Goal: Browse casually: Explore the website without a specific task or goal

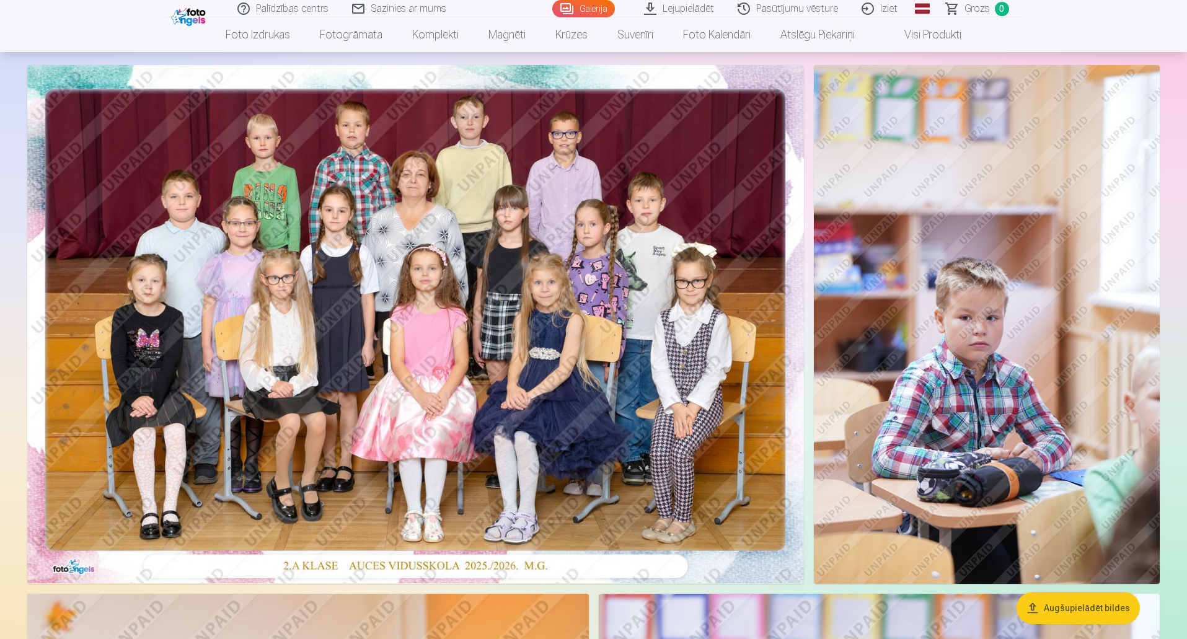
scroll to position [72, 0]
click at [987, 312] on img at bounding box center [987, 323] width 346 height 519
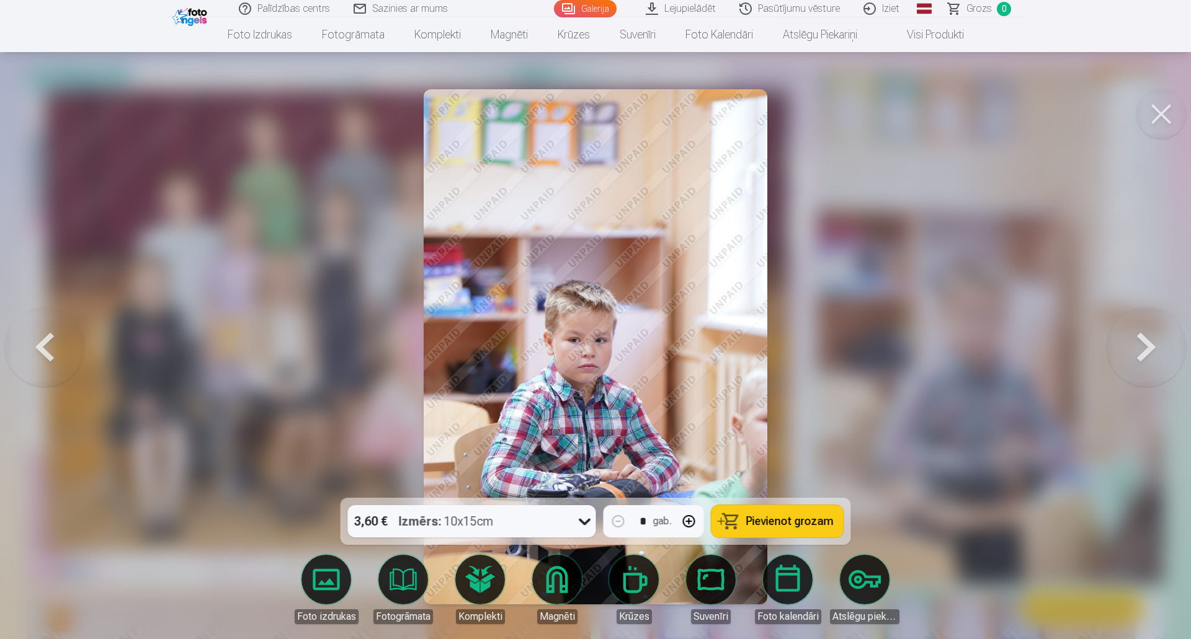
click at [1134, 350] on button at bounding box center [1145, 346] width 79 height 277
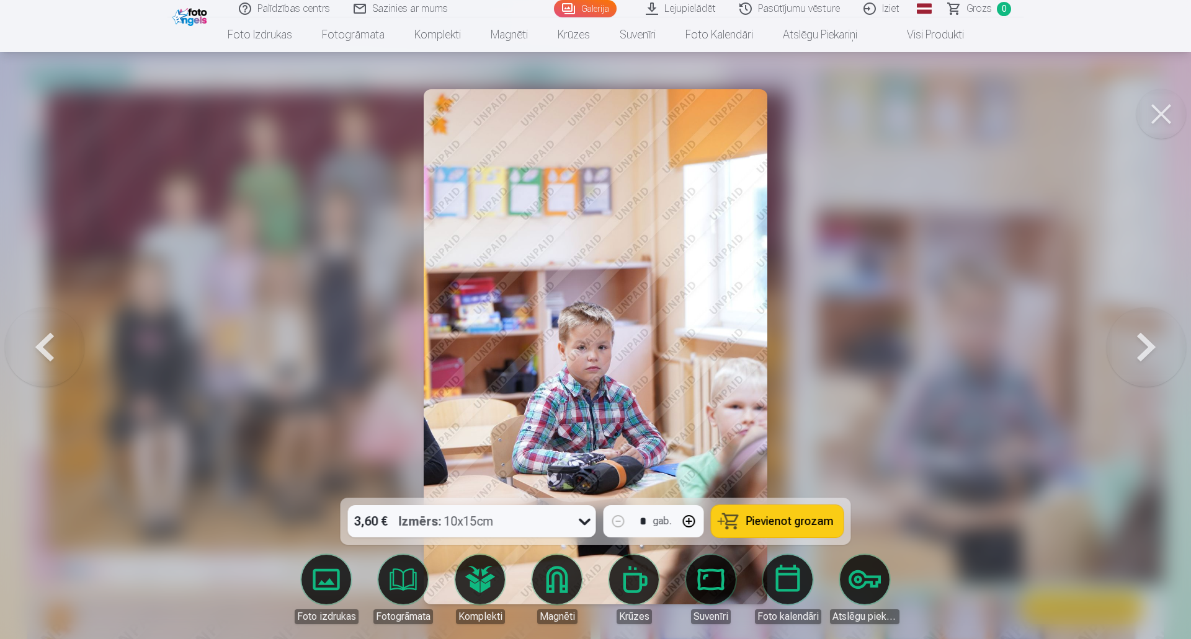
click at [1134, 350] on button at bounding box center [1145, 346] width 79 height 277
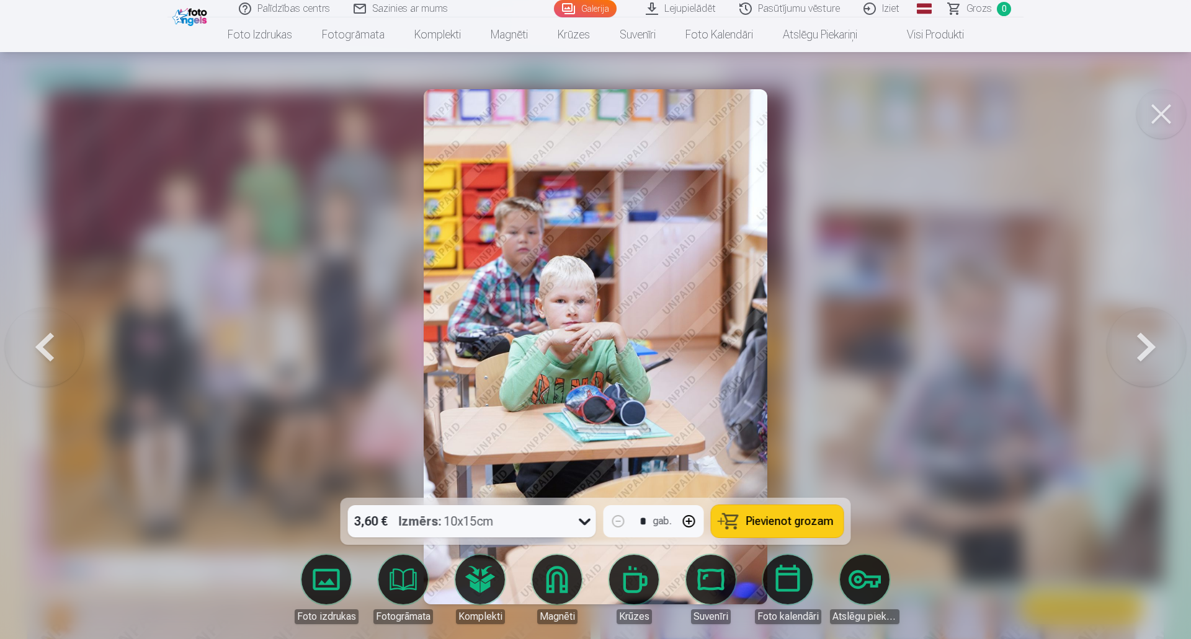
click at [1134, 350] on button at bounding box center [1145, 346] width 79 height 277
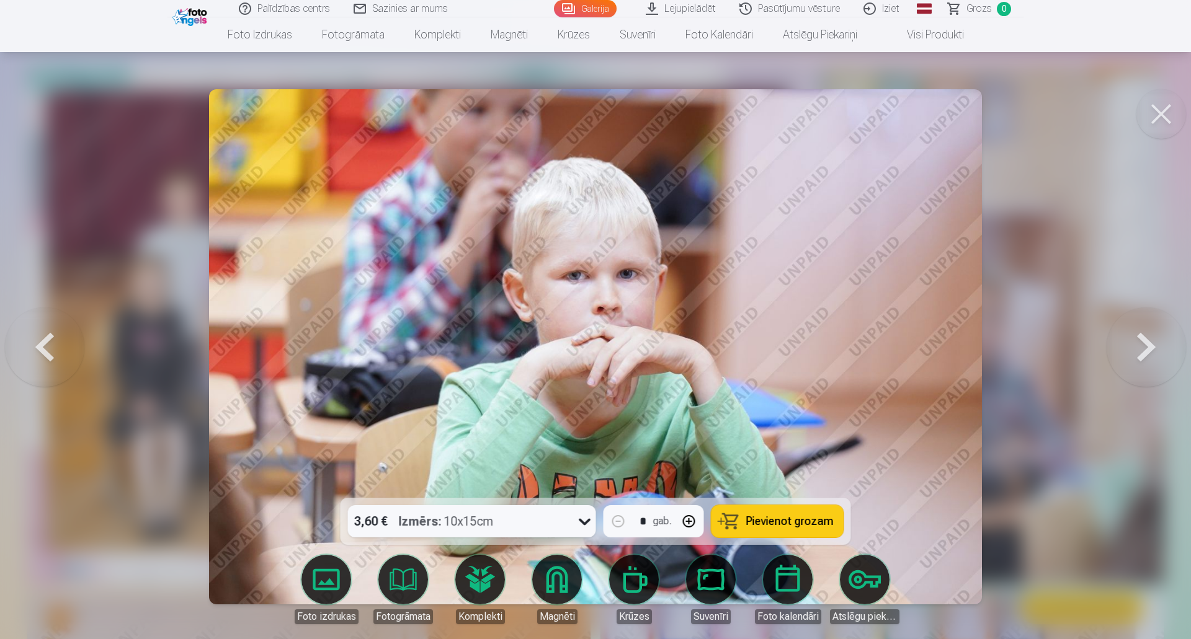
click at [1134, 350] on button at bounding box center [1145, 346] width 79 height 277
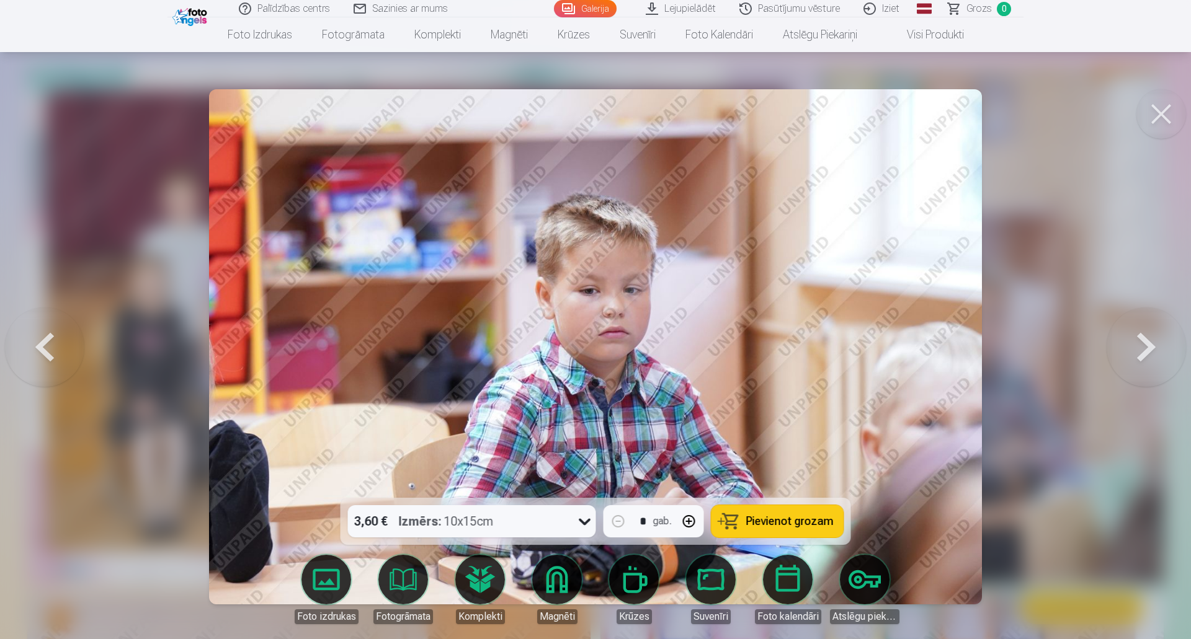
click at [1134, 350] on button at bounding box center [1145, 346] width 79 height 277
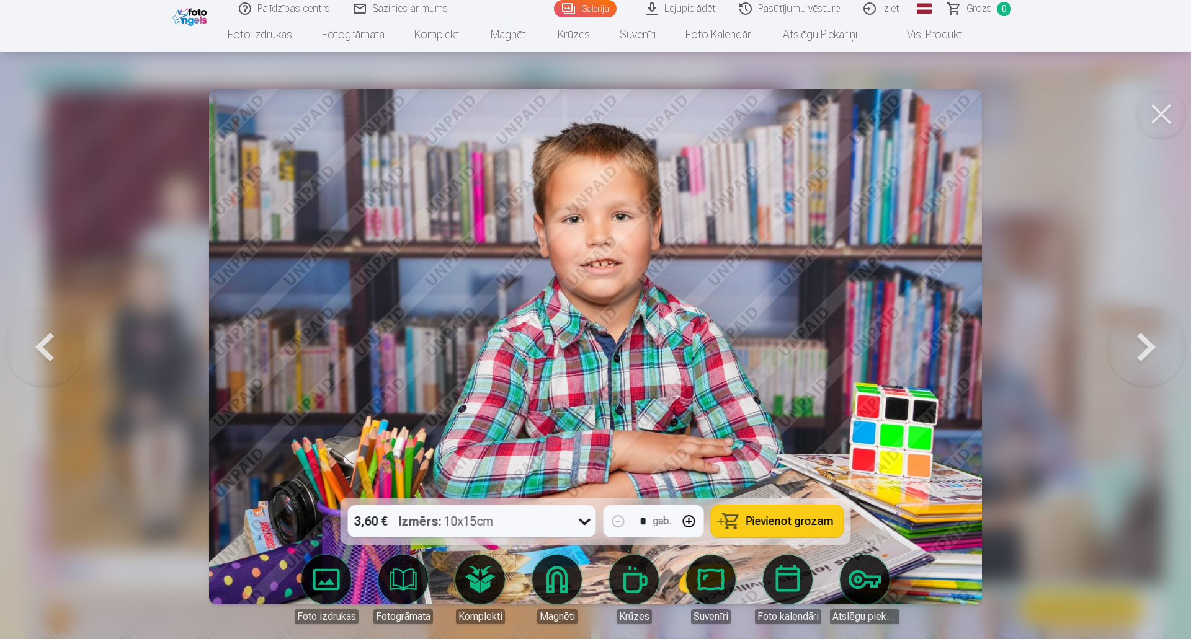
click at [1134, 350] on button at bounding box center [1145, 346] width 79 height 277
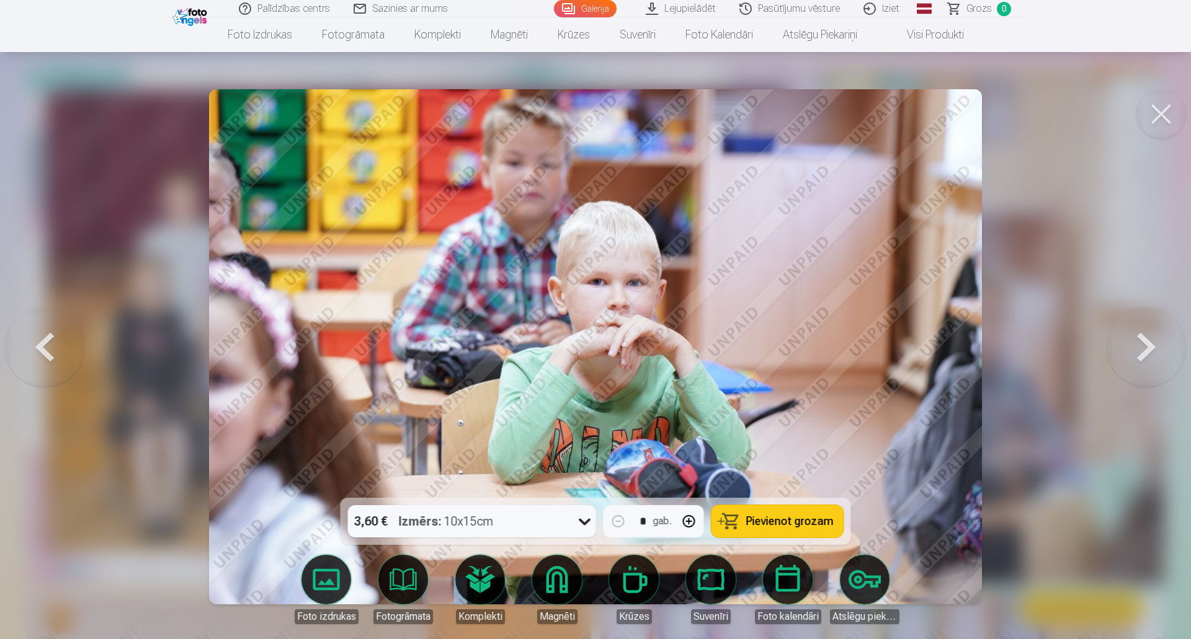
click at [45, 348] on button at bounding box center [44, 346] width 79 height 277
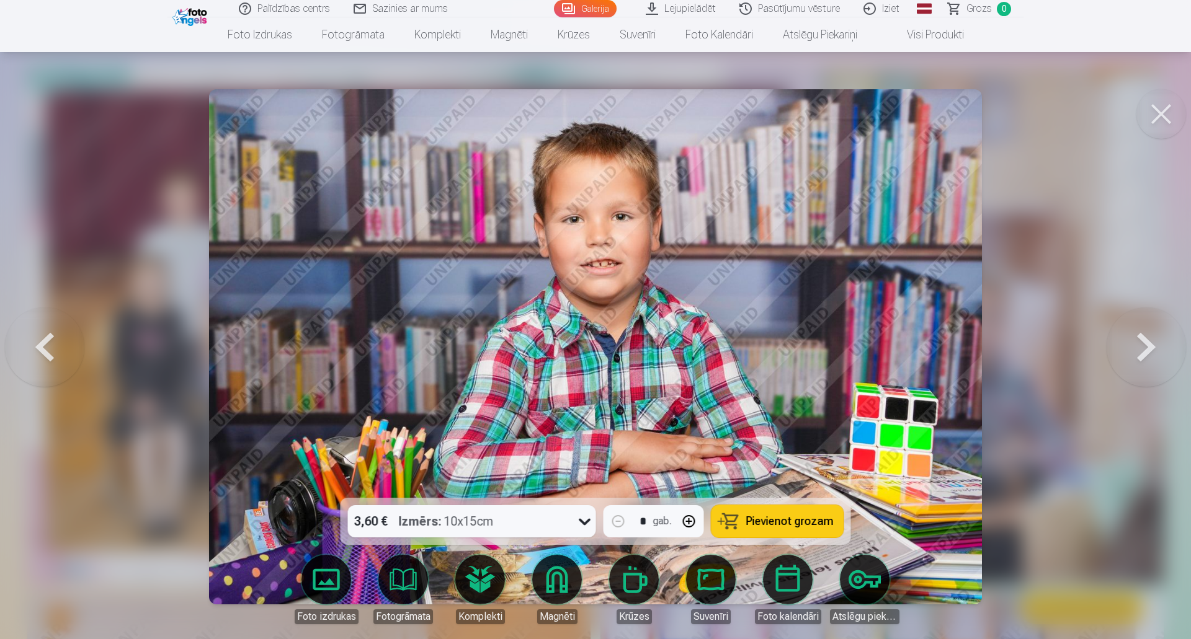
click at [1143, 347] on button at bounding box center [1145, 346] width 79 height 277
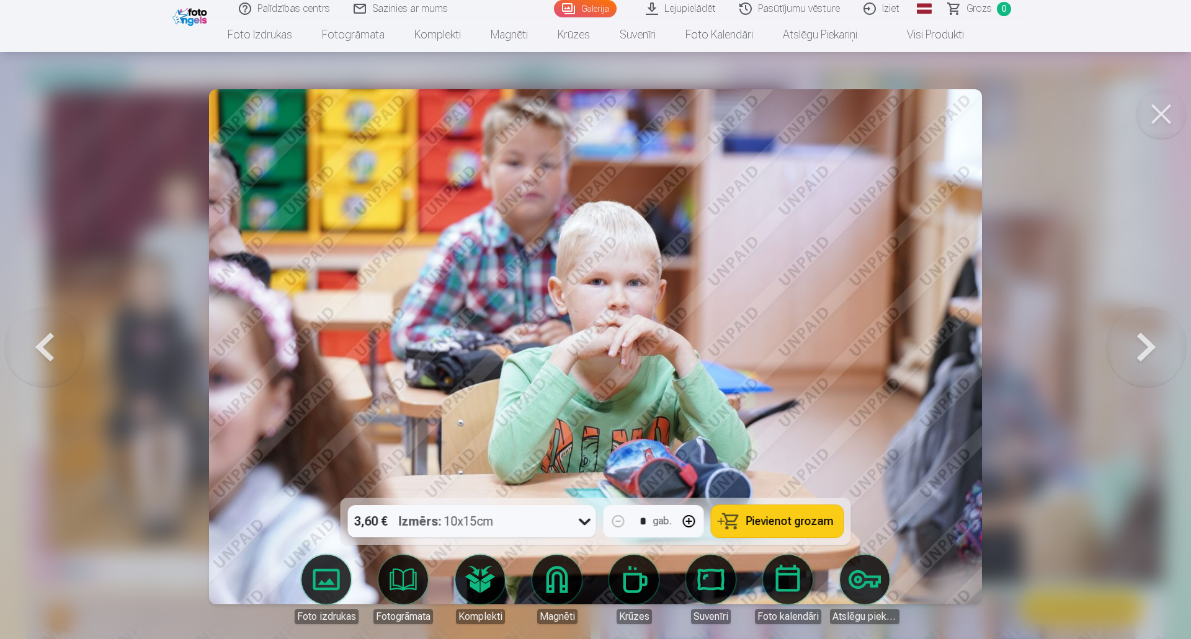
click at [1143, 347] on button at bounding box center [1145, 346] width 79 height 277
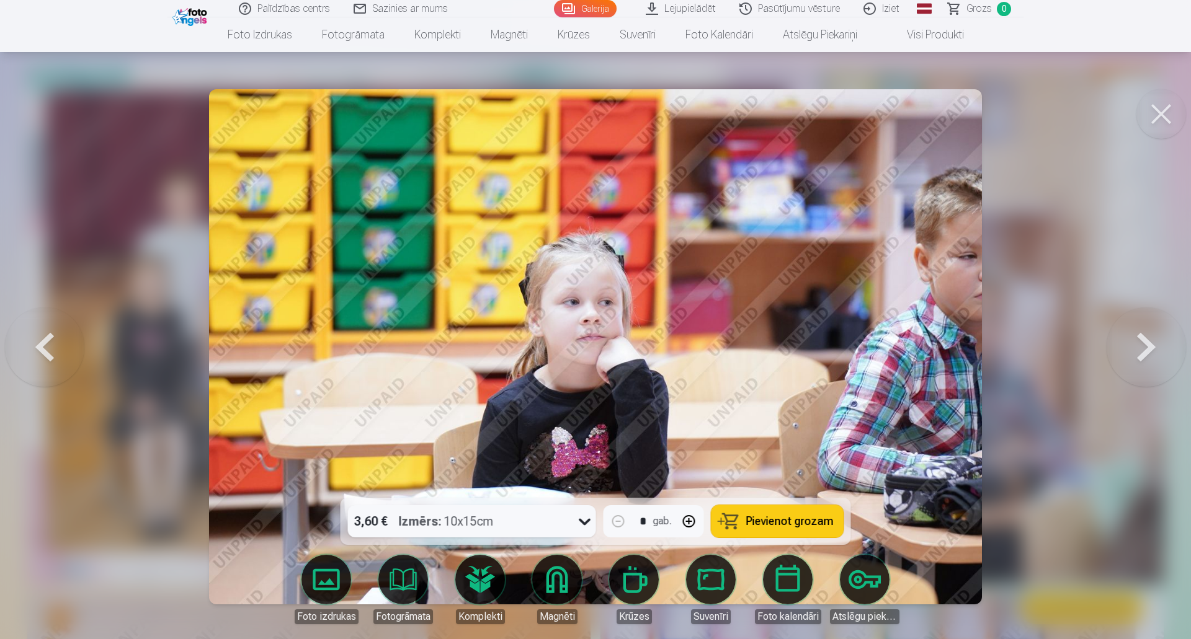
click at [1143, 347] on button at bounding box center [1145, 346] width 79 height 277
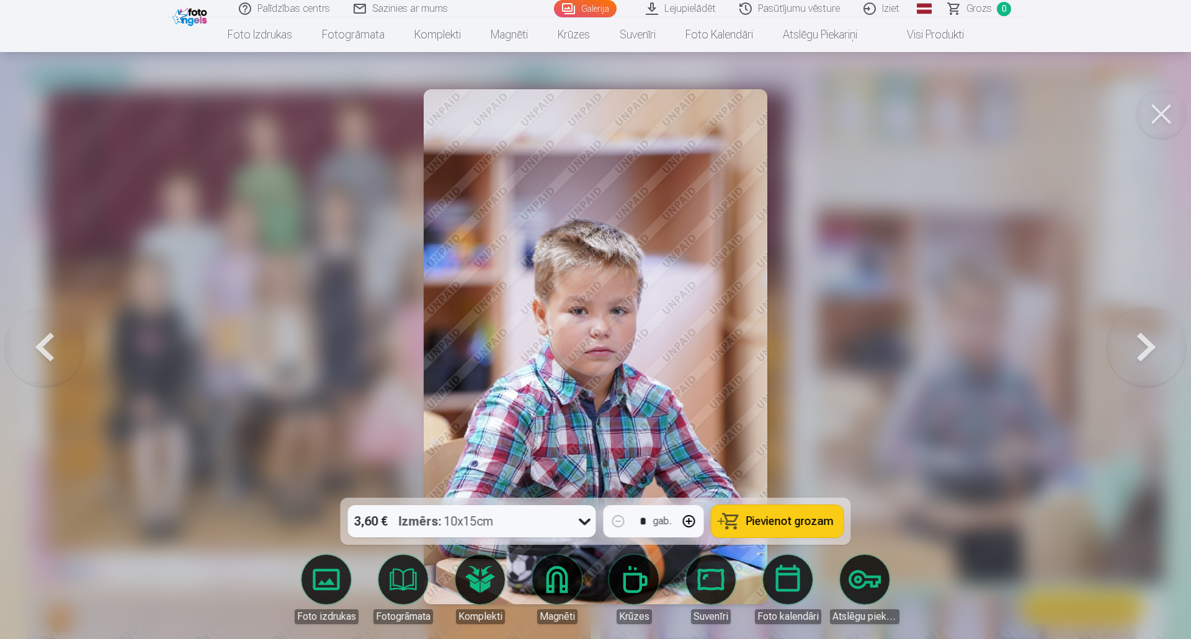
click at [1143, 347] on button at bounding box center [1145, 346] width 79 height 277
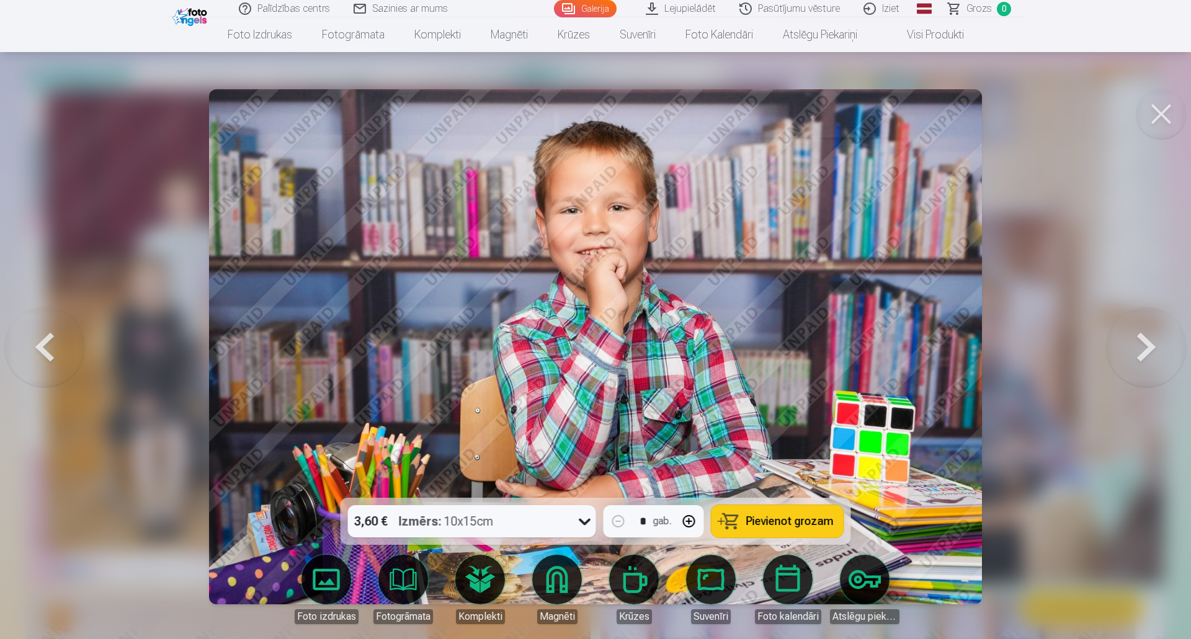
click at [1143, 347] on button at bounding box center [1145, 346] width 79 height 277
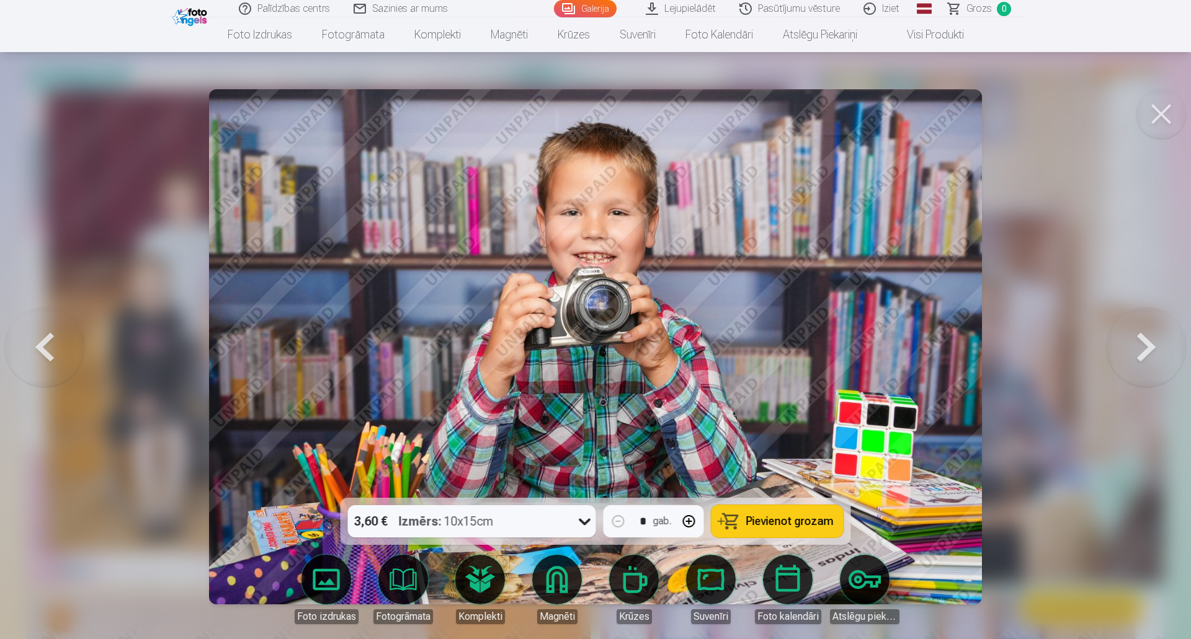
click at [1143, 347] on button at bounding box center [1145, 346] width 79 height 277
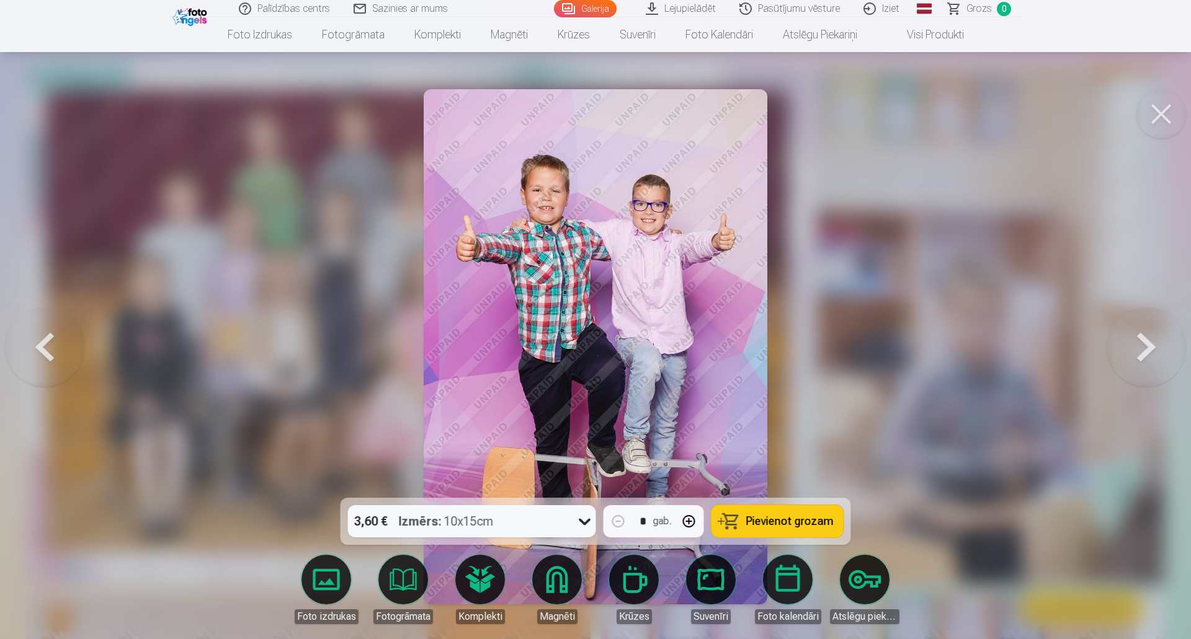
click at [1143, 347] on button at bounding box center [1145, 346] width 79 height 277
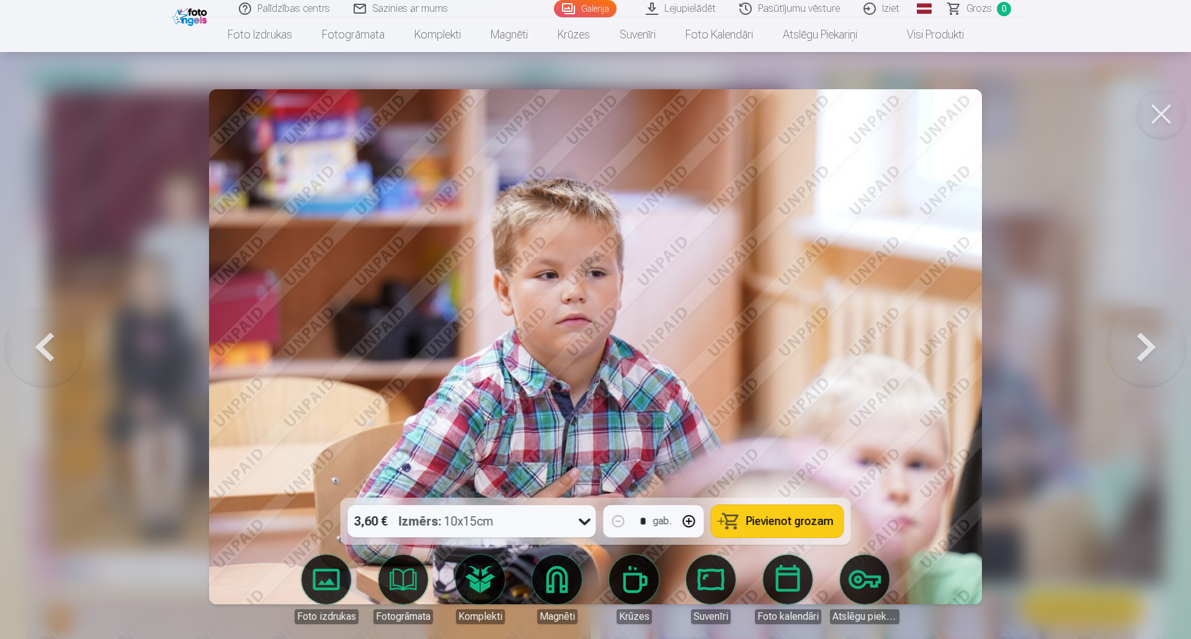
click at [1143, 347] on button at bounding box center [1145, 346] width 79 height 277
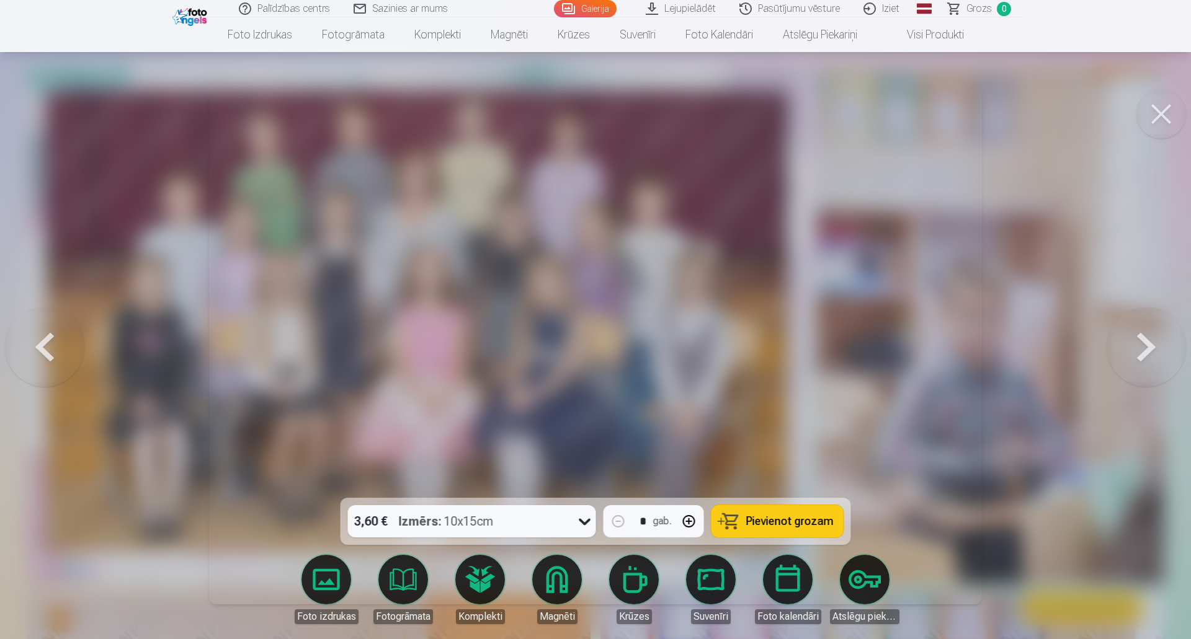
click at [1143, 347] on button at bounding box center [1145, 346] width 79 height 277
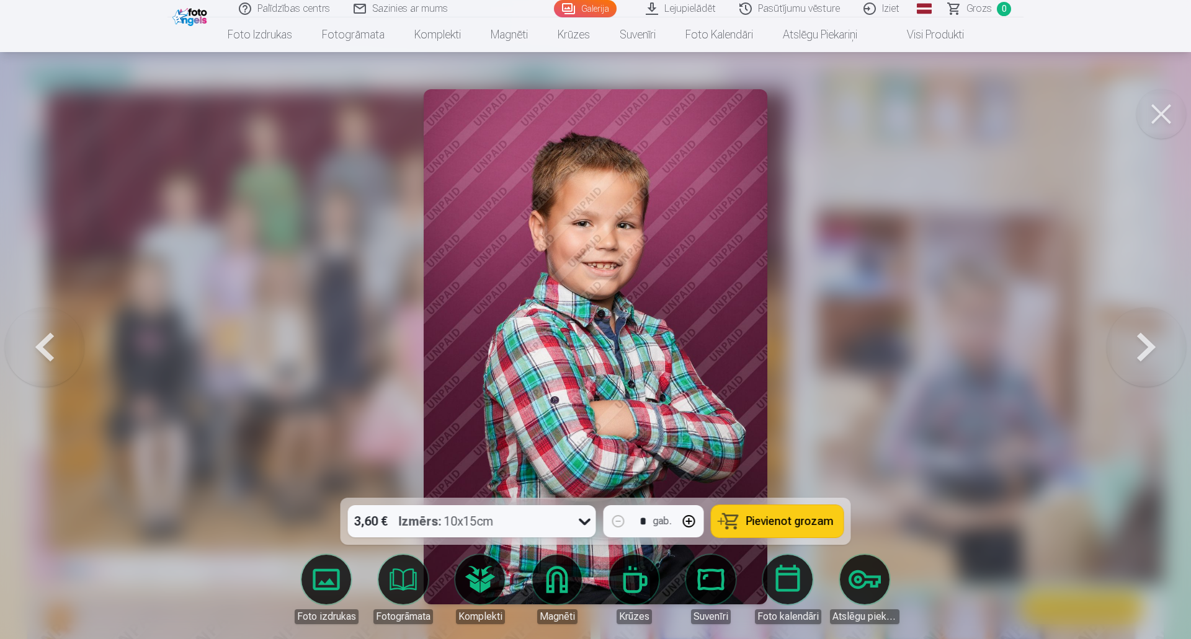
click at [1143, 347] on button at bounding box center [1145, 346] width 79 height 277
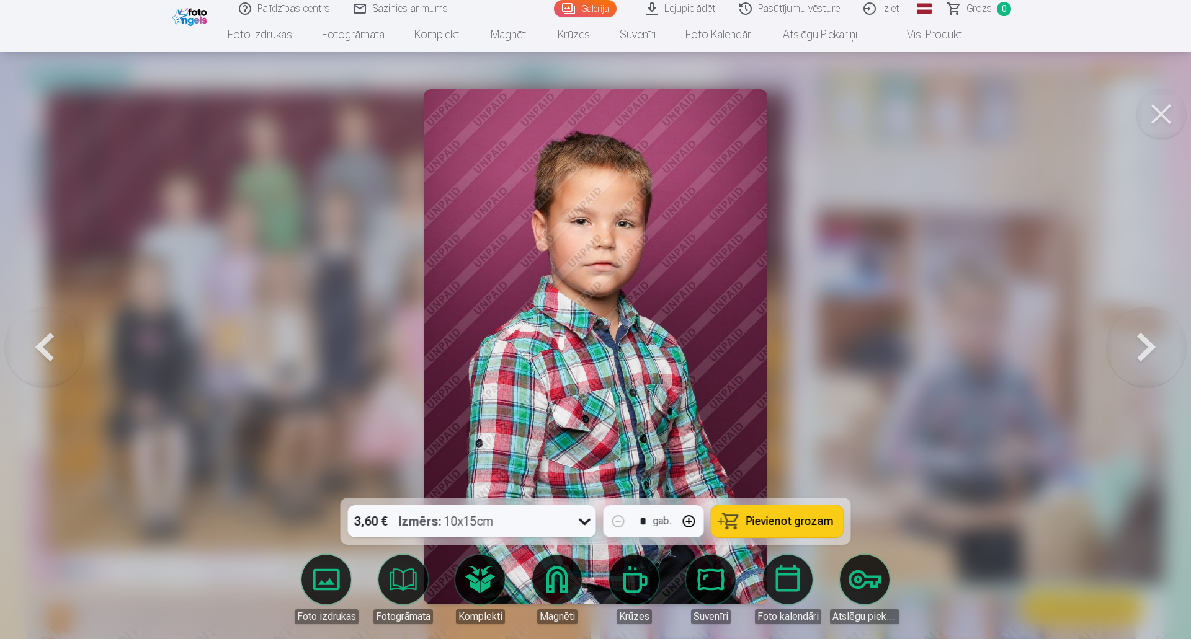
click at [1143, 347] on button at bounding box center [1145, 346] width 79 height 277
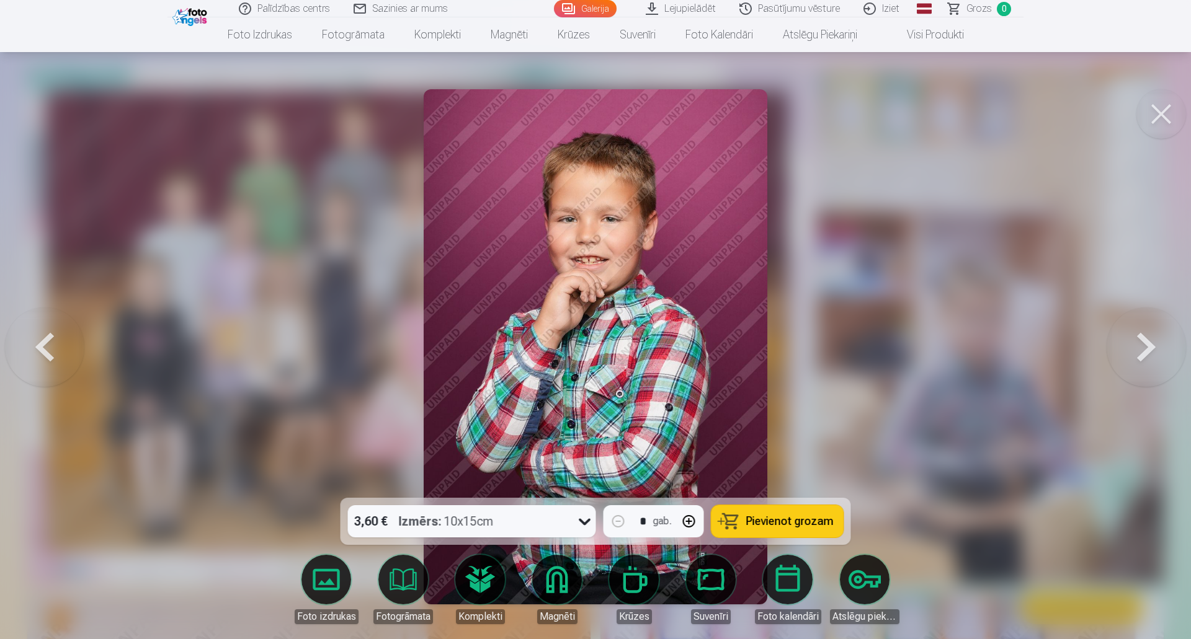
click at [1143, 347] on button at bounding box center [1145, 346] width 79 height 277
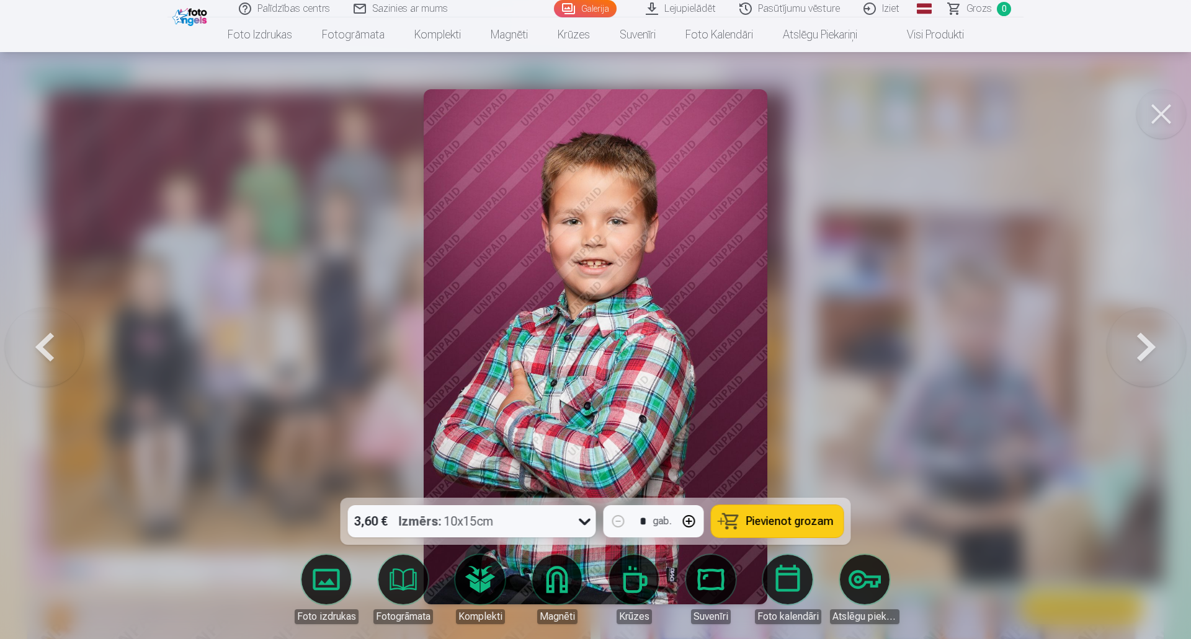
click at [1143, 347] on button at bounding box center [1145, 346] width 79 height 277
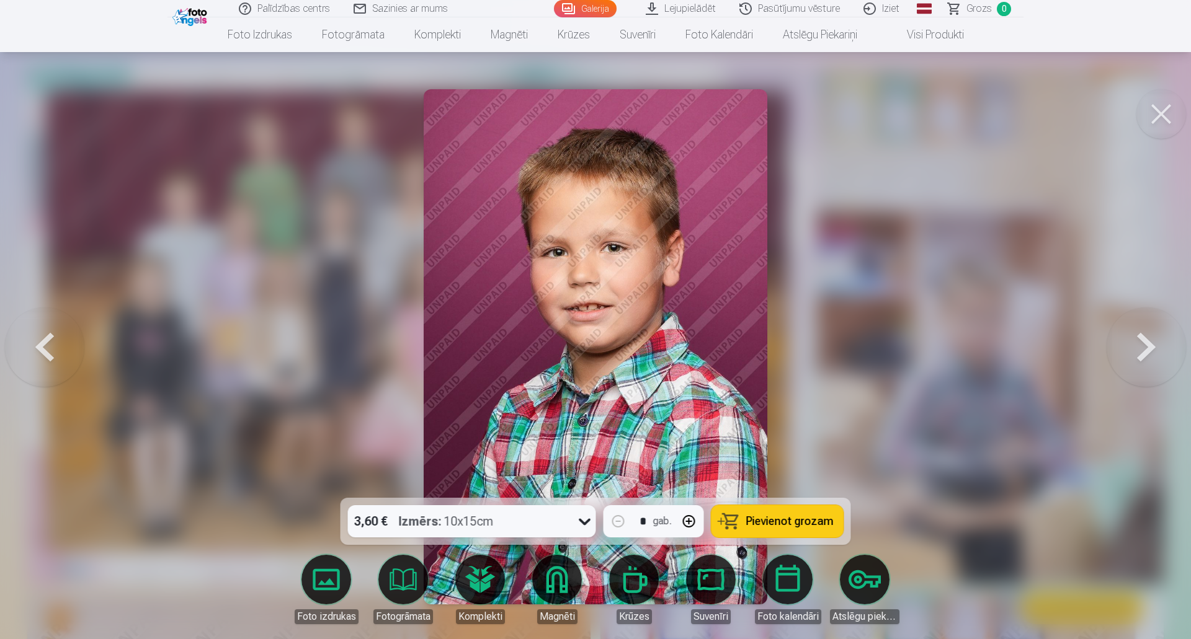
click at [1143, 347] on button at bounding box center [1145, 346] width 79 height 277
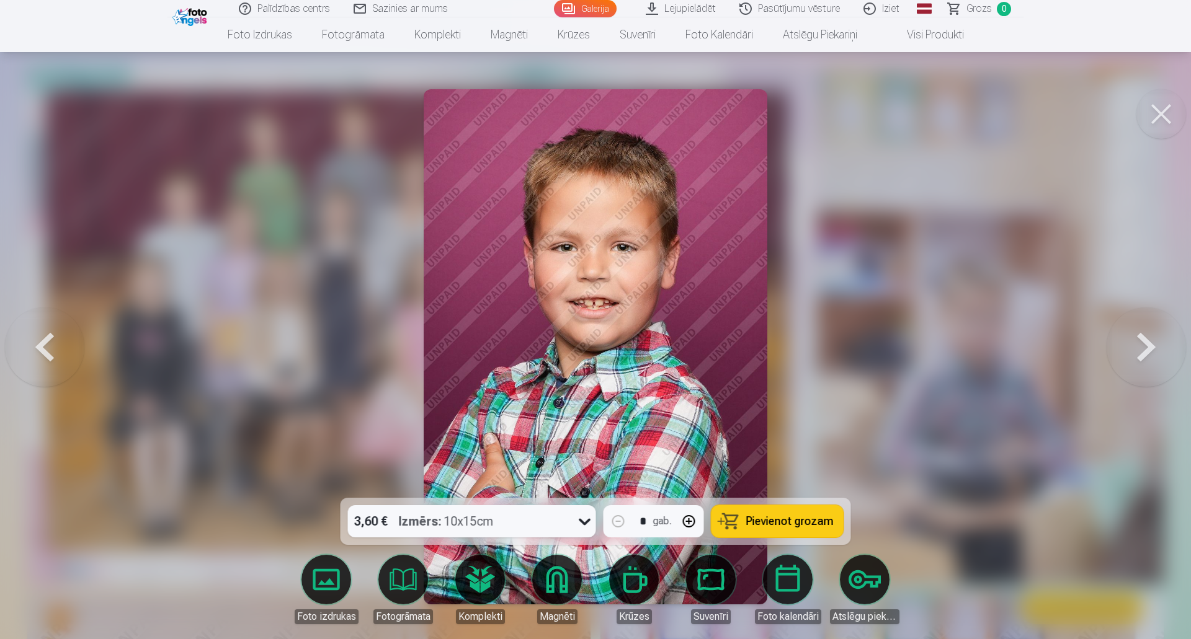
click at [1143, 347] on button at bounding box center [1145, 346] width 79 height 277
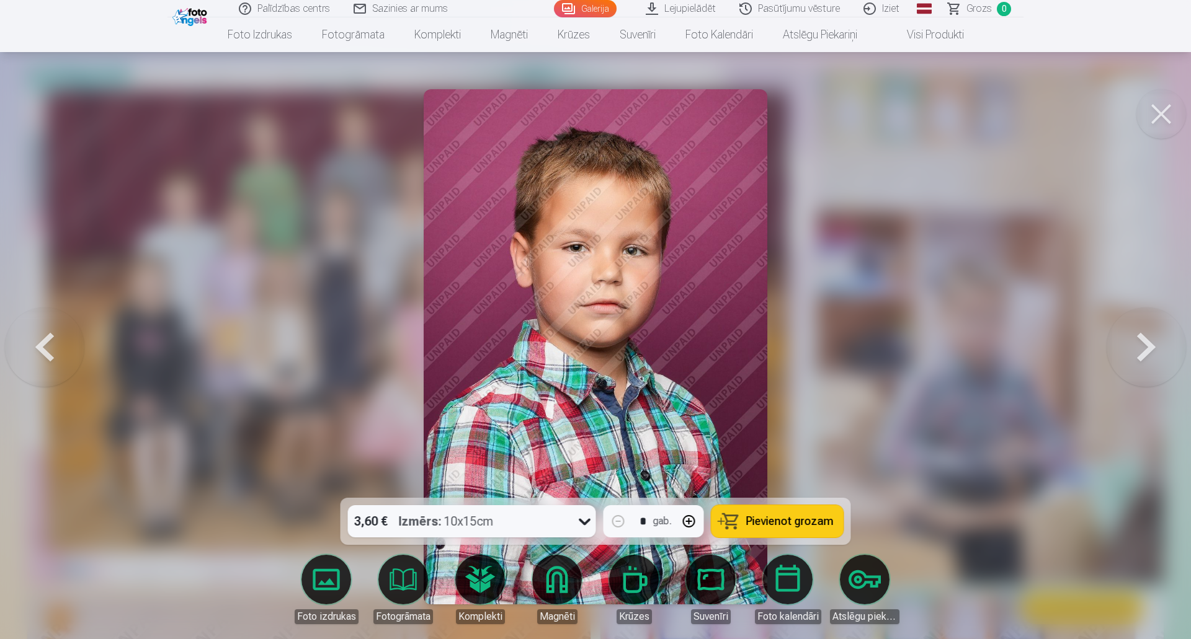
click at [1143, 347] on button at bounding box center [1145, 346] width 79 height 277
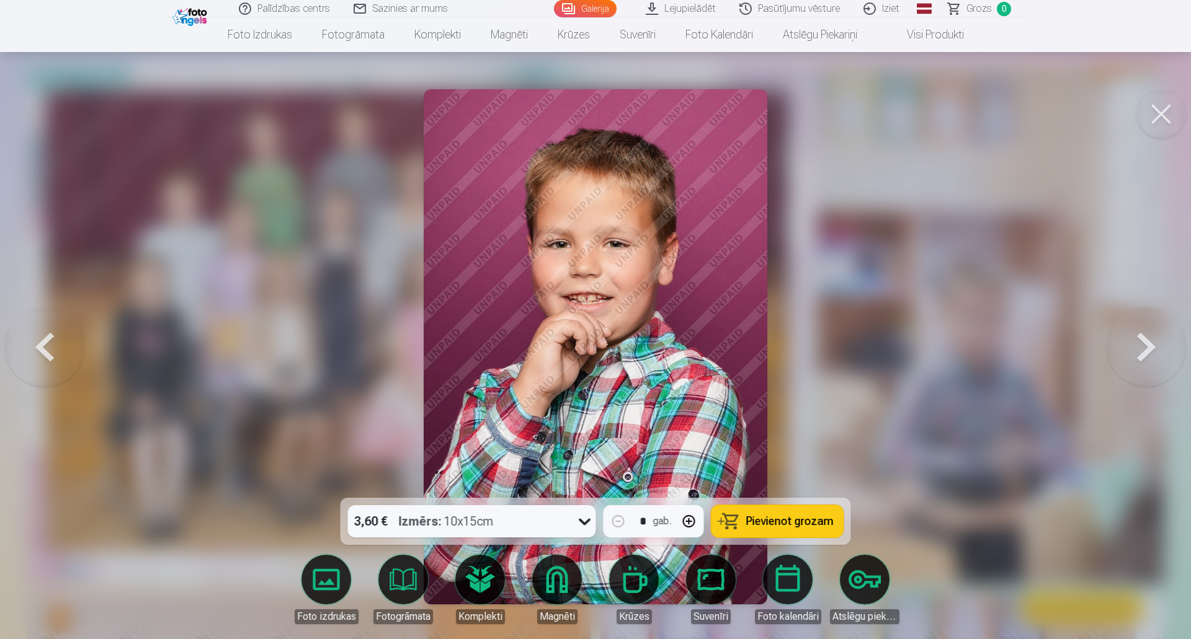
click at [1143, 347] on button at bounding box center [1145, 346] width 79 height 277
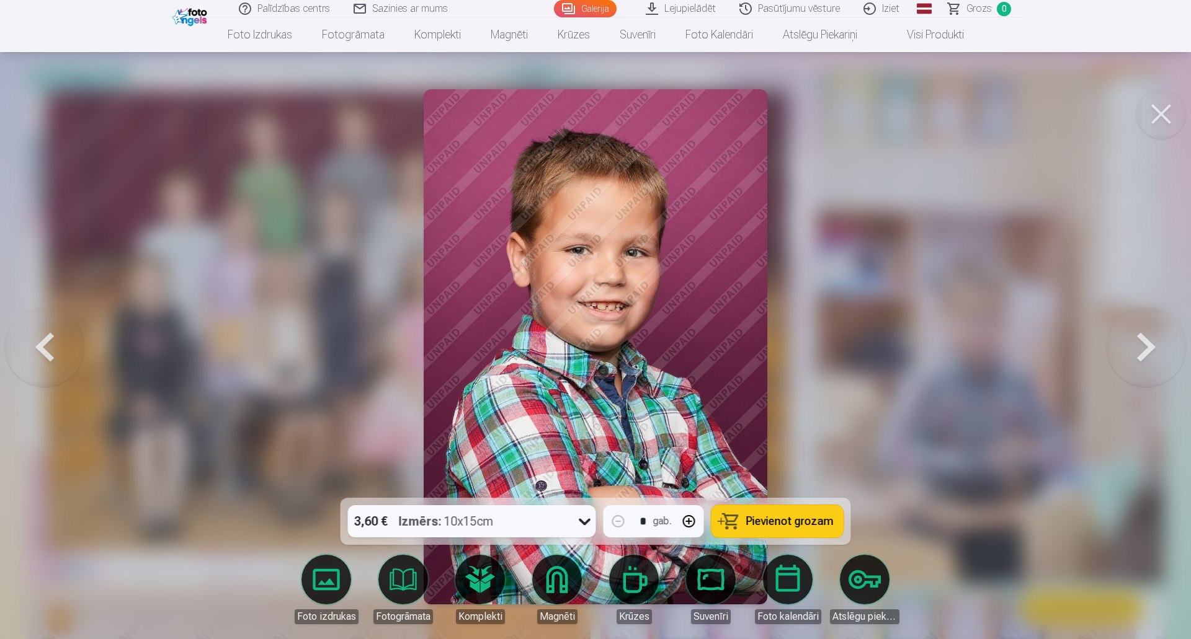
click at [1143, 347] on button at bounding box center [1145, 346] width 79 height 277
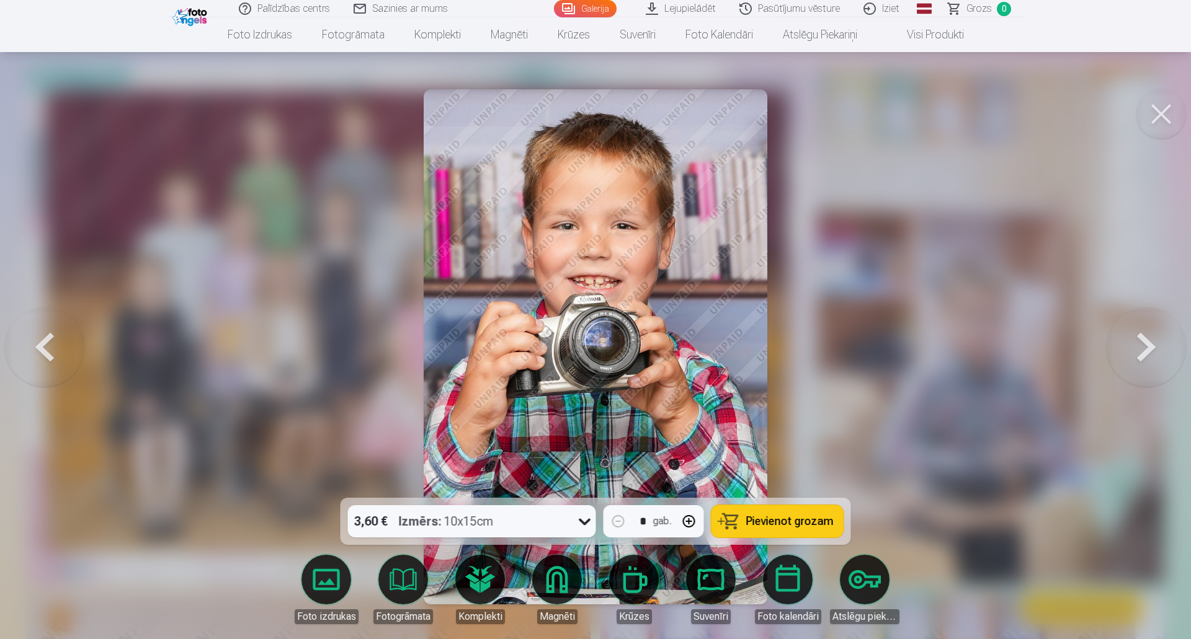
click at [1143, 347] on button at bounding box center [1145, 346] width 79 height 277
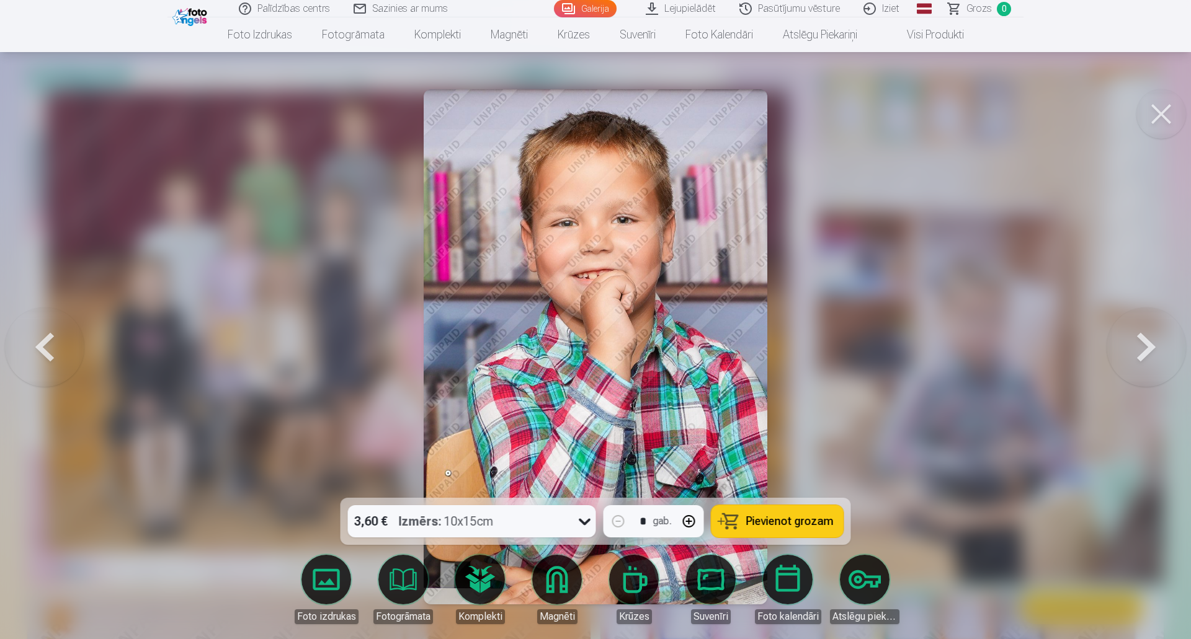
click at [1143, 347] on button at bounding box center [1145, 346] width 79 height 277
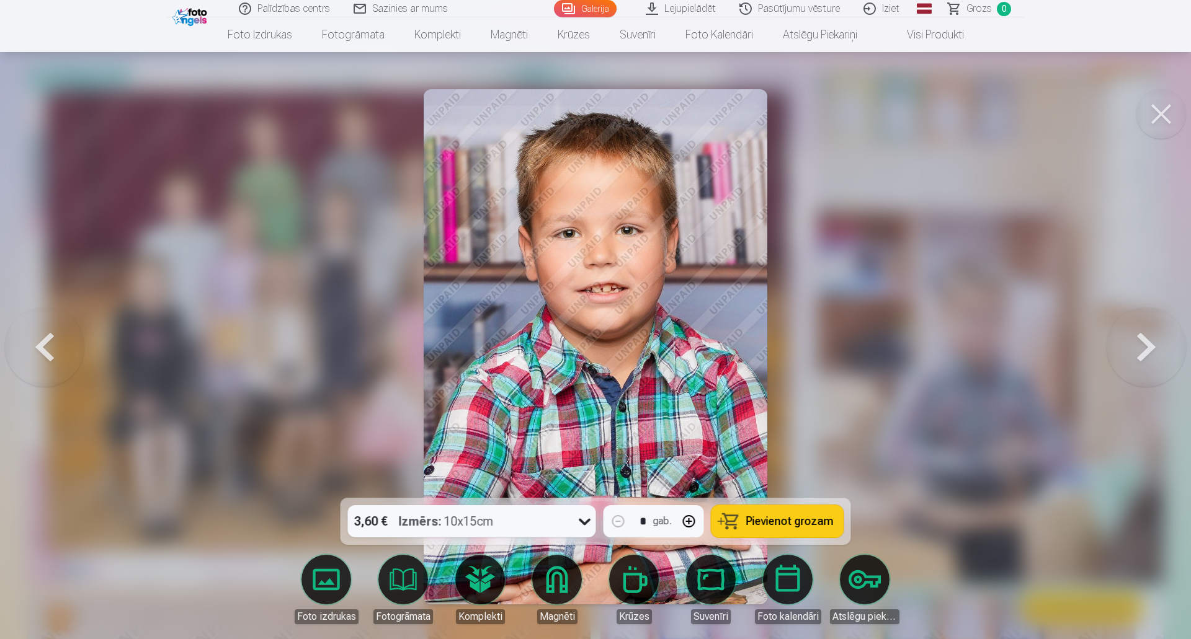
click at [1143, 347] on button at bounding box center [1145, 346] width 79 height 277
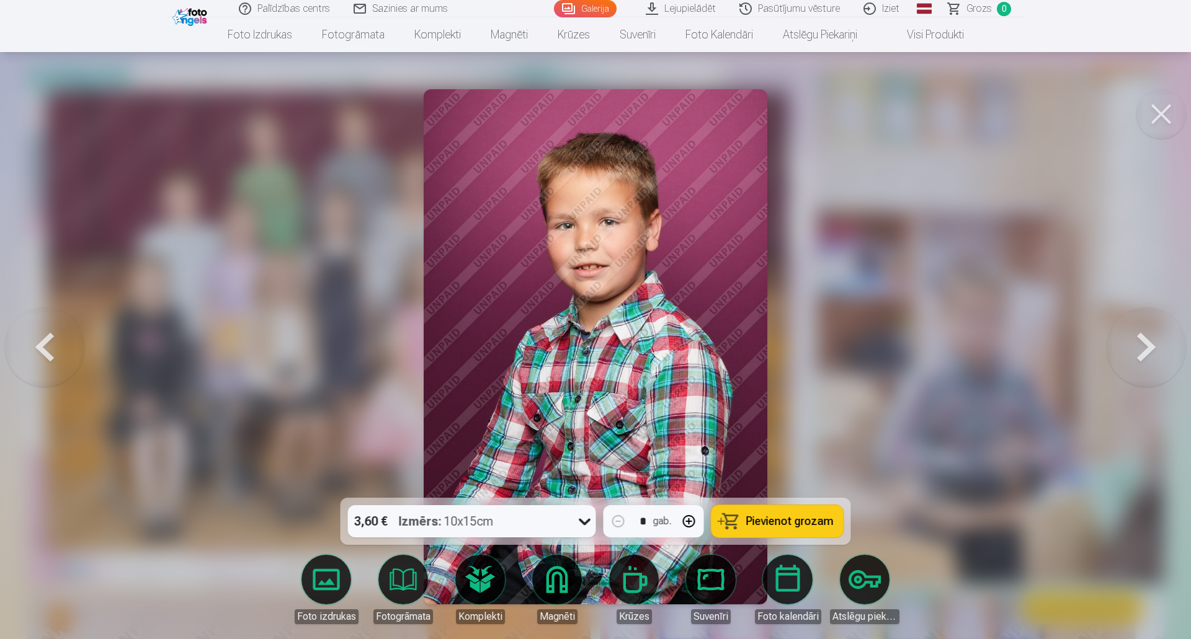
click at [1143, 347] on button at bounding box center [1145, 346] width 79 height 277
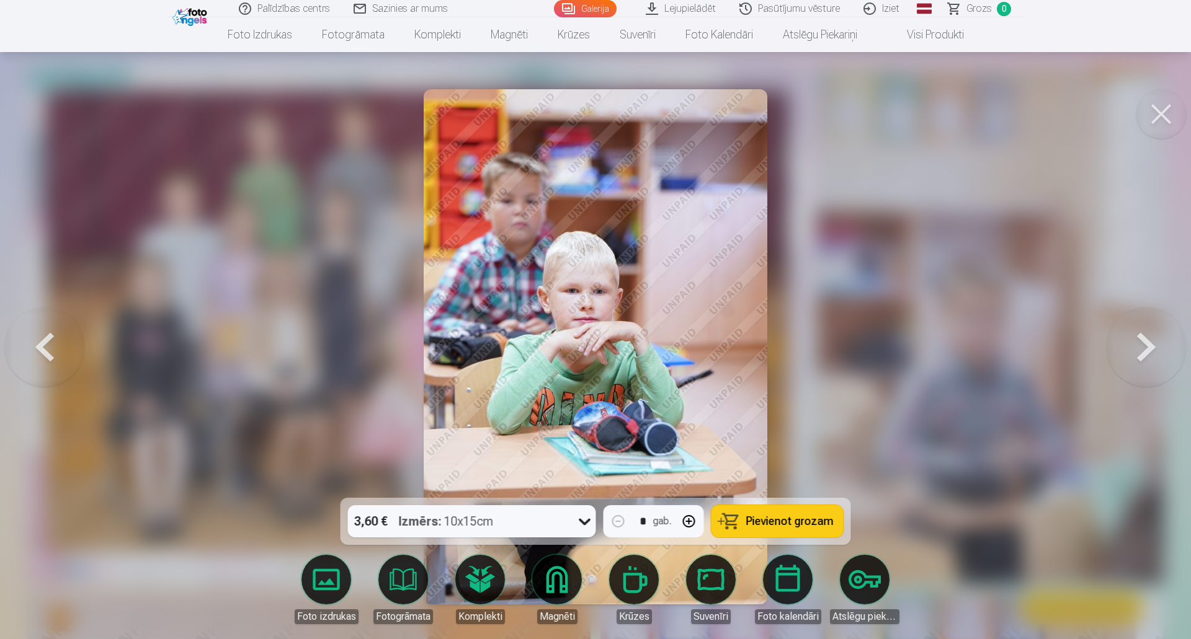
click at [1143, 347] on button at bounding box center [1145, 346] width 79 height 277
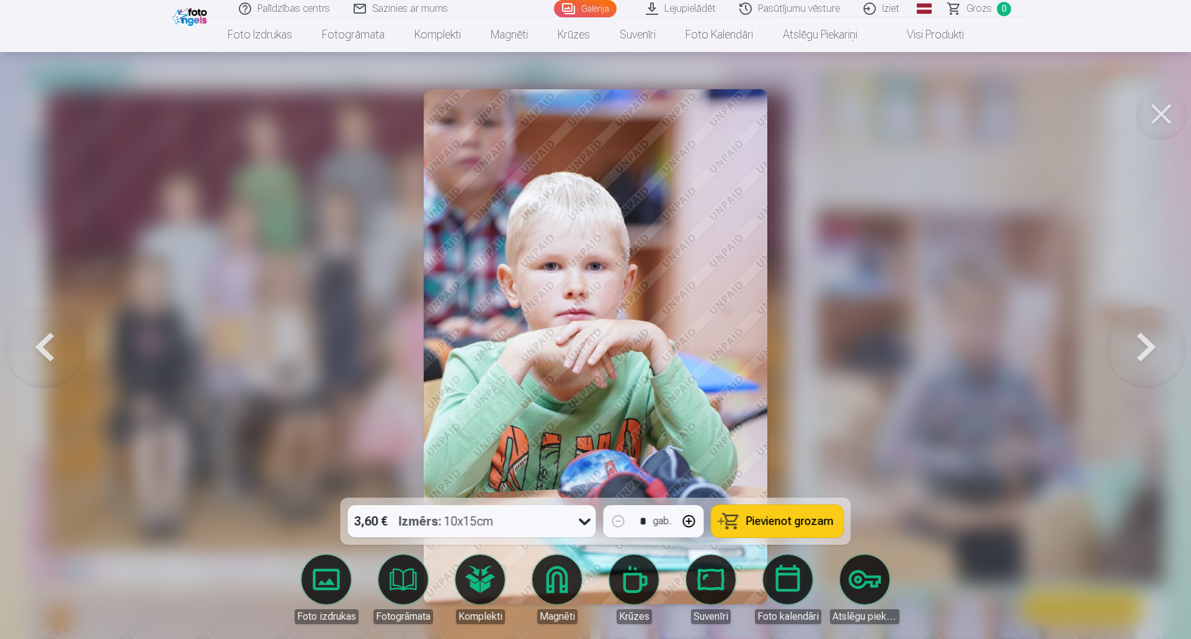
click at [1143, 347] on button at bounding box center [1145, 346] width 79 height 277
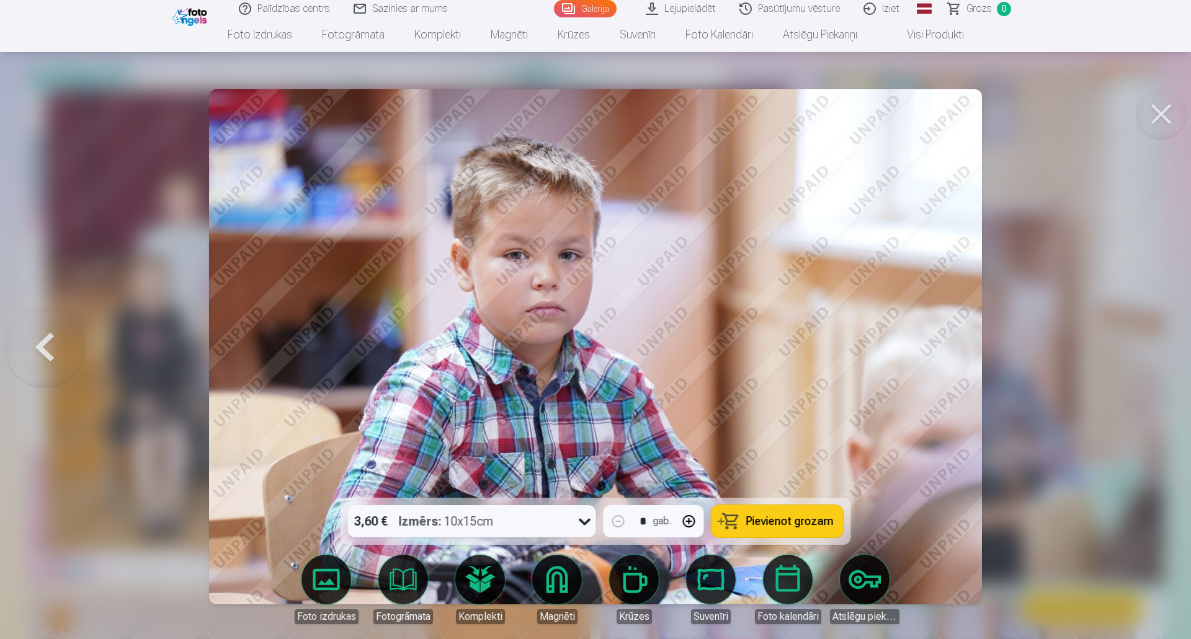
click at [1143, 347] on div at bounding box center [595, 319] width 1191 height 639
